Goal: Task Accomplishment & Management: Manage account settings

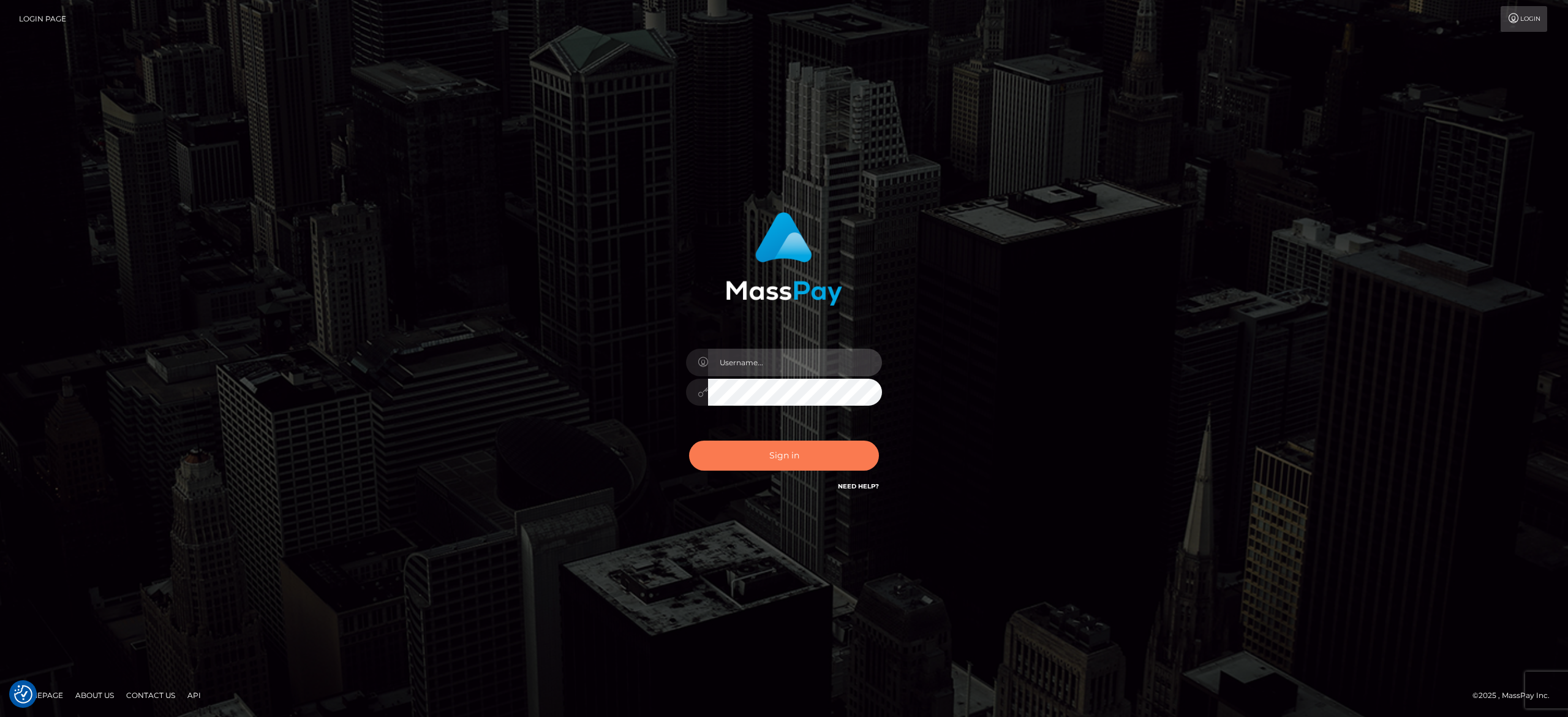
type input "[PERSON_NAME].[PERSON_NAME]"
click at [803, 447] on button "Sign in" at bounding box center [784, 455] width 190 height 30
type input "[PERSON_NAME].[PERSON_NAME]"
click at [803, 447] on button "Sign in" at bounding box center [784, 455] width 190 height 30
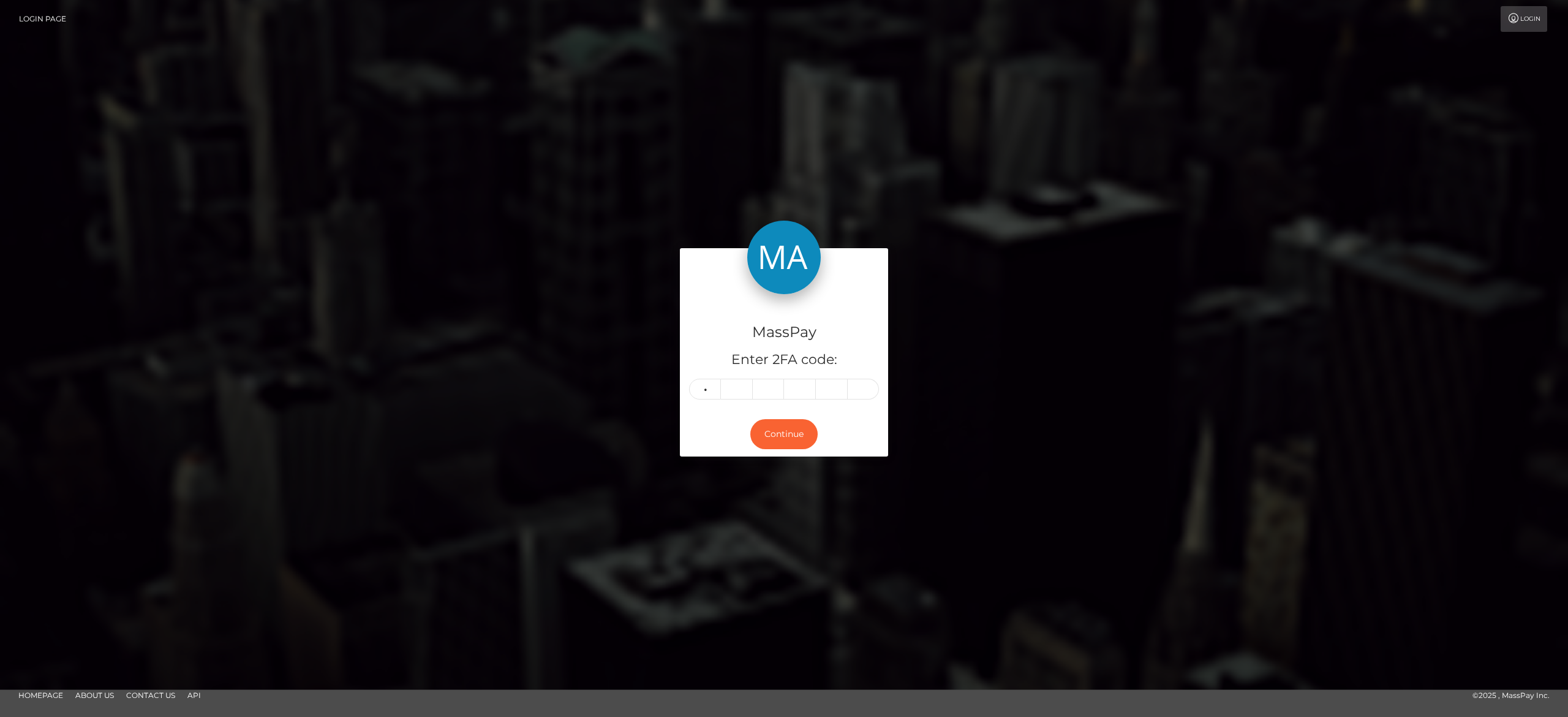
type input "2"
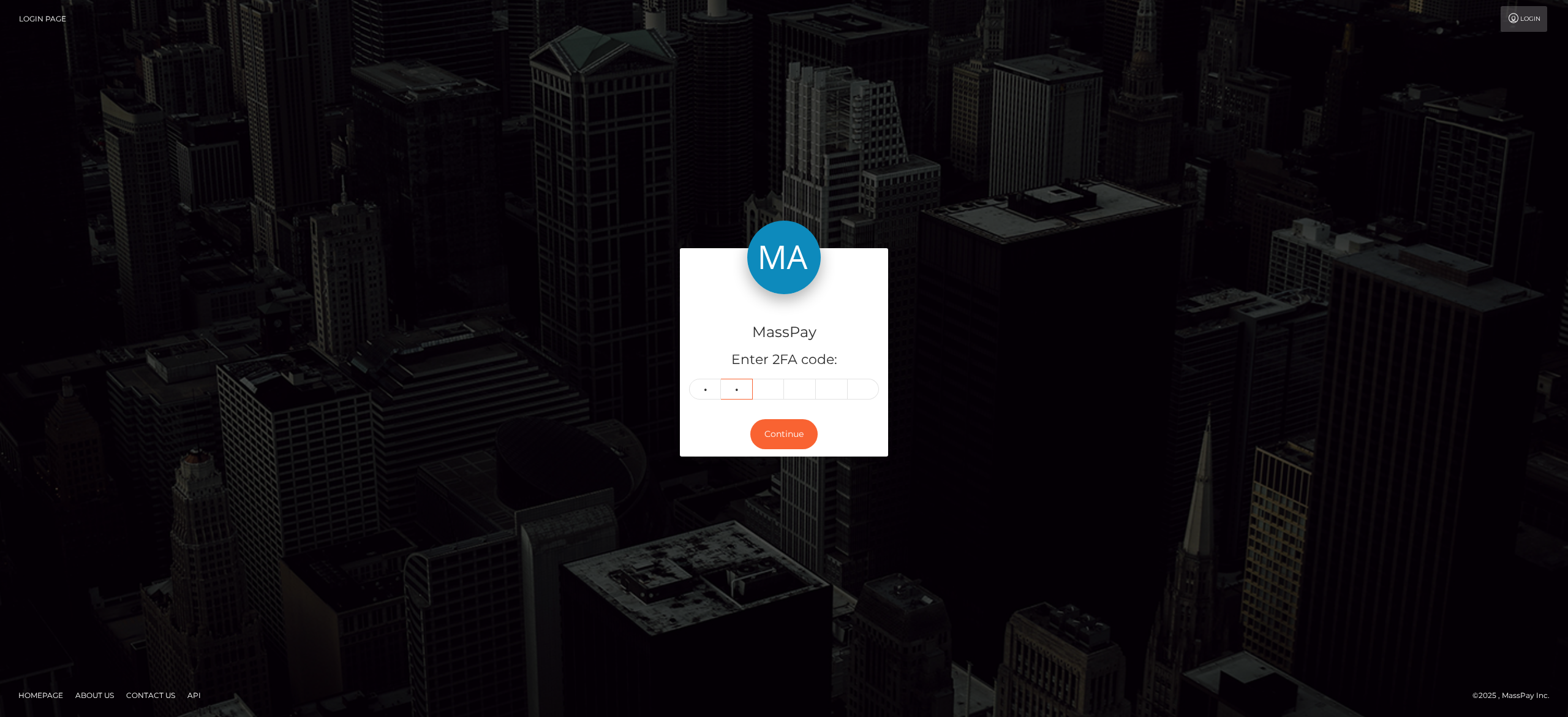
type input "6"
type input "4"
type input "0"
type input "6"
type input "1"
